Goal: Task Accomplishment & Management: Use online tool/utility

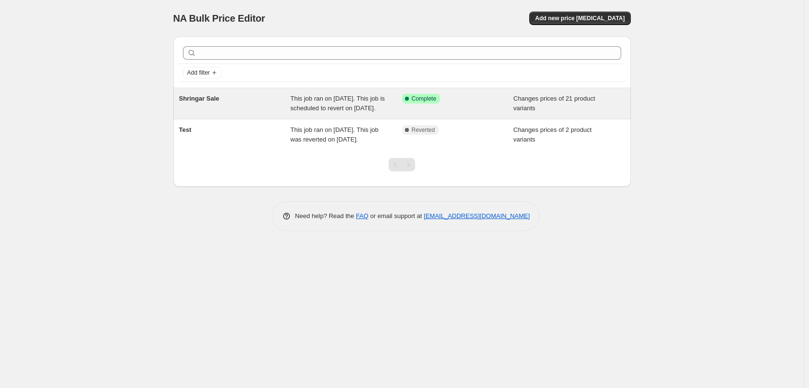
click at [352, 103] on div "This job ran on [DATE]. This job is scheduled to revert on [DATE]." at bounding box center [347, 103] width 112 height 19
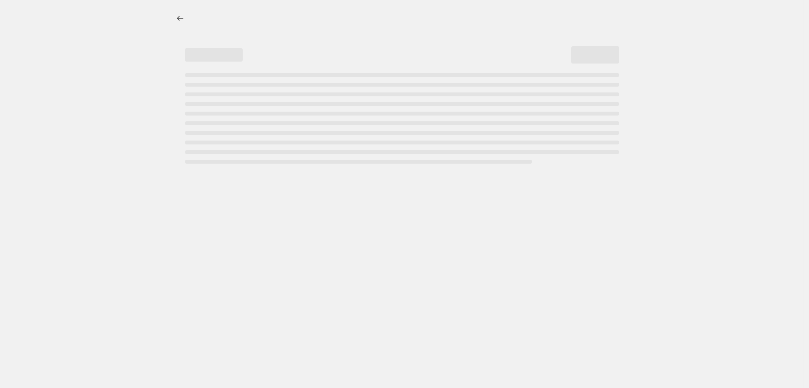
select select "collection"
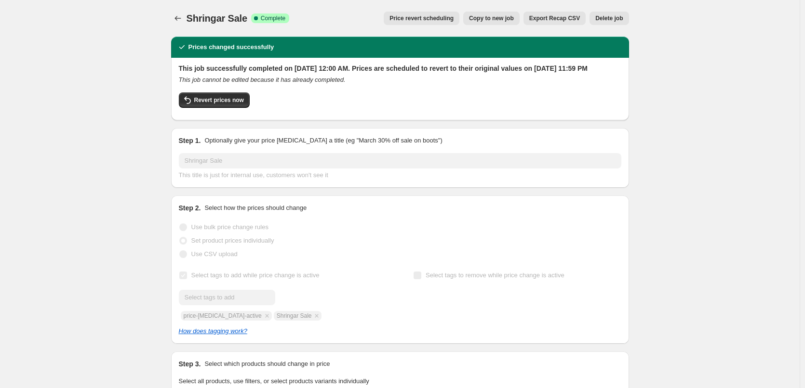
click at [413, 25] on button "Price revert scheduling" at bounding box center [422, 18] width 76 height 13
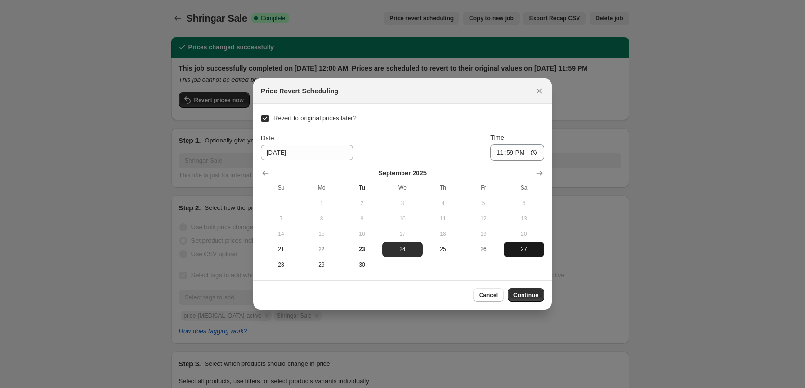
click at [515, 256] on button "27" at bounding box center [524, 249] width 40 height 15
type input "[DATE]"
click at [287, 266] on span "28" at bounding box center [281, 265] width 33 height 8
type input "[DATE]"
click at [530, 300] on button "Continue" at bounding box center [525, 295] width 37 height 13
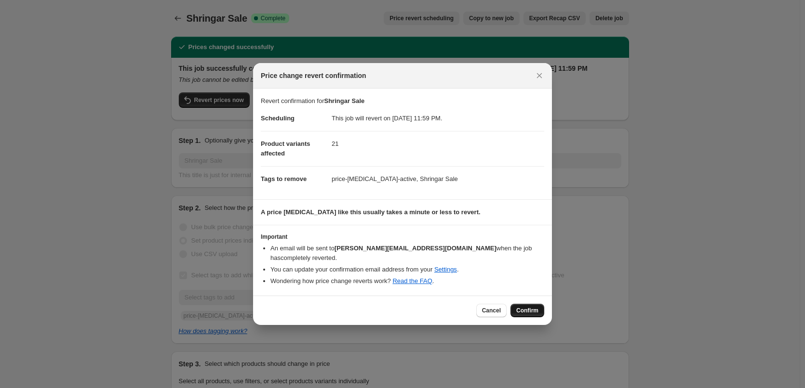
click at [535, 307] on span "Confirm" at bounding box center [527, 311] width 22 height 8
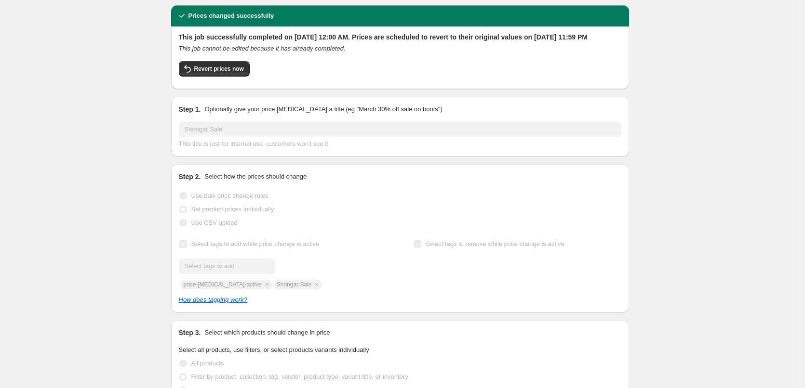
scroll to position [32, 0]
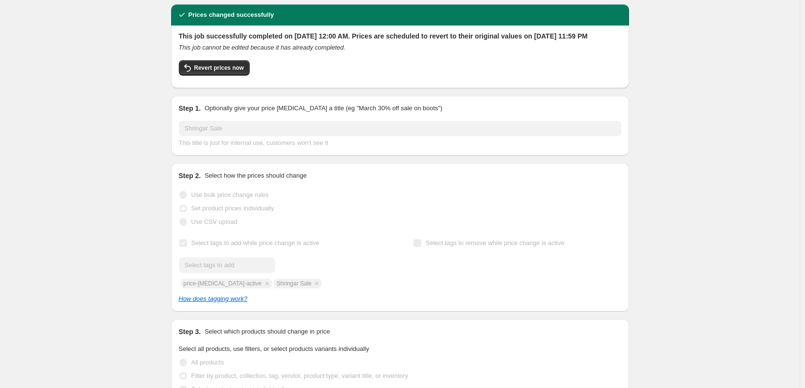
click at [398, 112] on div "Step 1. Optionally give your price [MEDICAL_DATA] a title (eg "March 30% off sa…" at bounding box center [400, 126] width 458 height 60
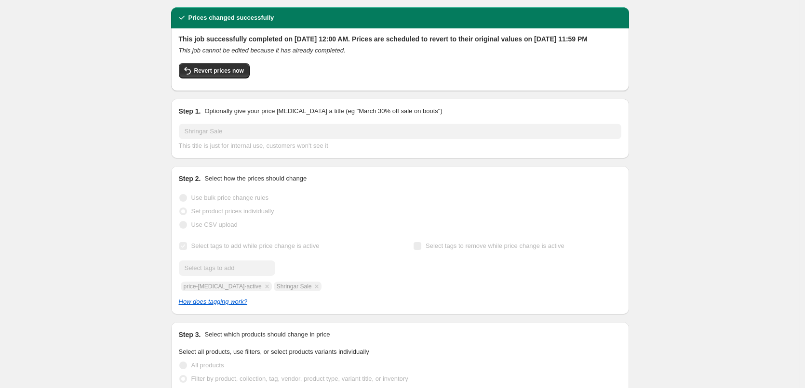
scroll to position [0, 0]
